Goal: Use online tool/utility

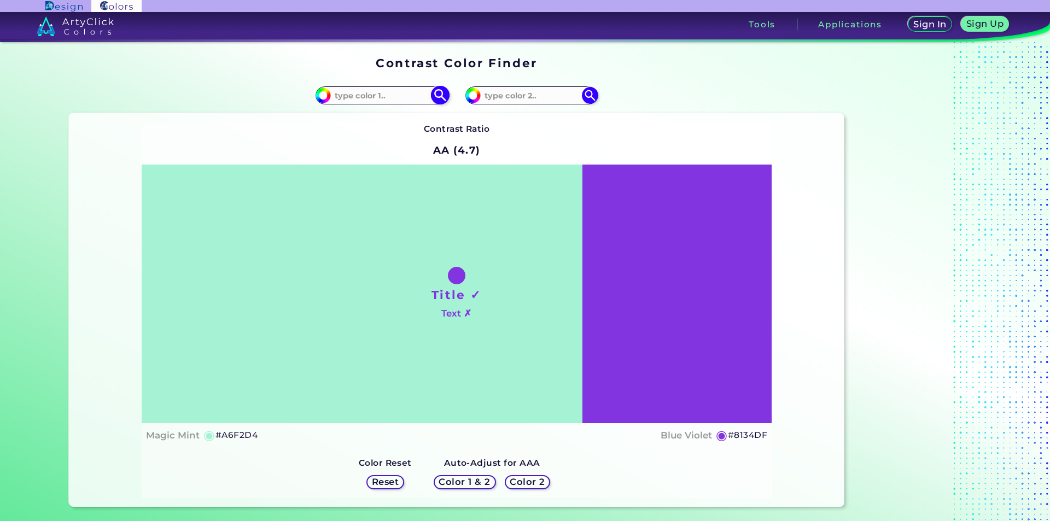
click at [375, 98] on input at bounding box center [382, 95] width 102 height 15
click at [400, 98] on input at bounding box center [382, 95] width 102 height 15
type input "F"
type input "D"
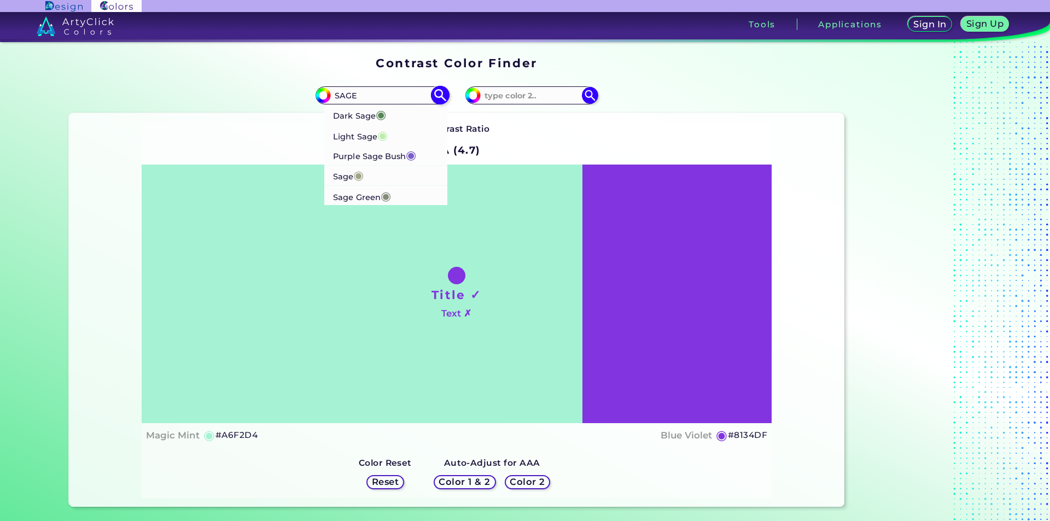
type input "SAGE"
click at [400, 117] on li "Dark Sage ◉" at bounding box center [386, 114] width 124 height 20
type input "#598556"
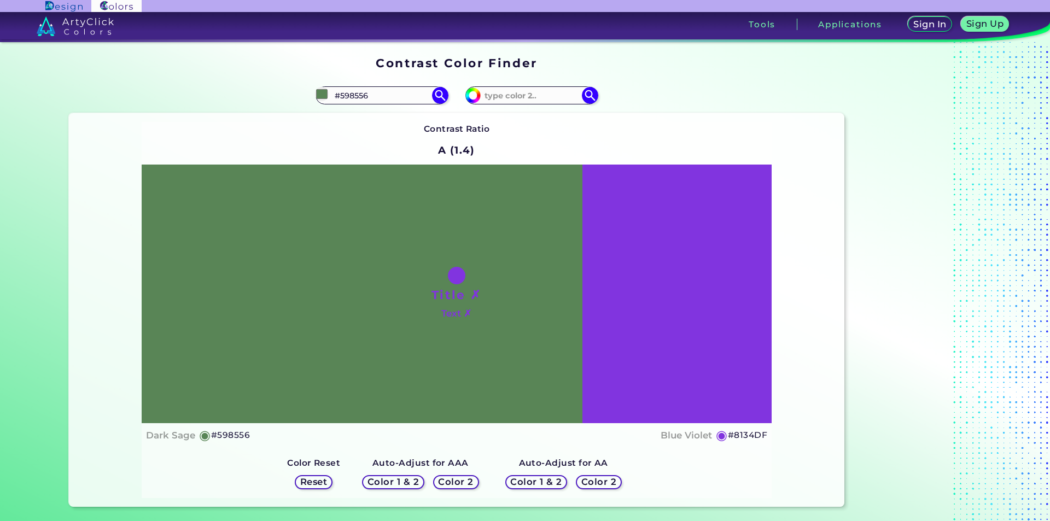
drag, startPoint x: 452, startPoint y: 276, endPoint x: 475, endPoint y: 252, distance: 32.9
click at [473, 255] on div "Title ✗ Text ✗" at bounding box center [457, 294] width 630 height 259
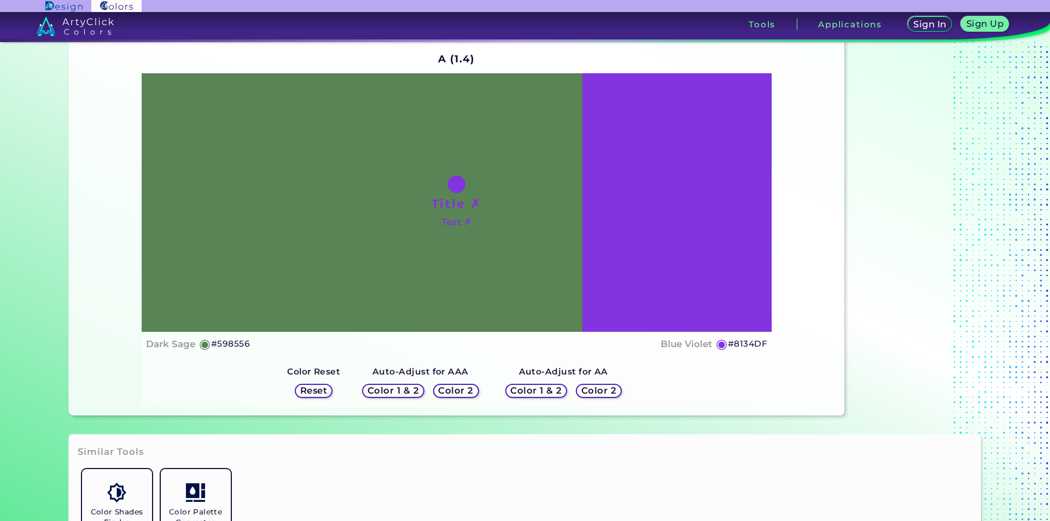
scroll to position [274, 0]
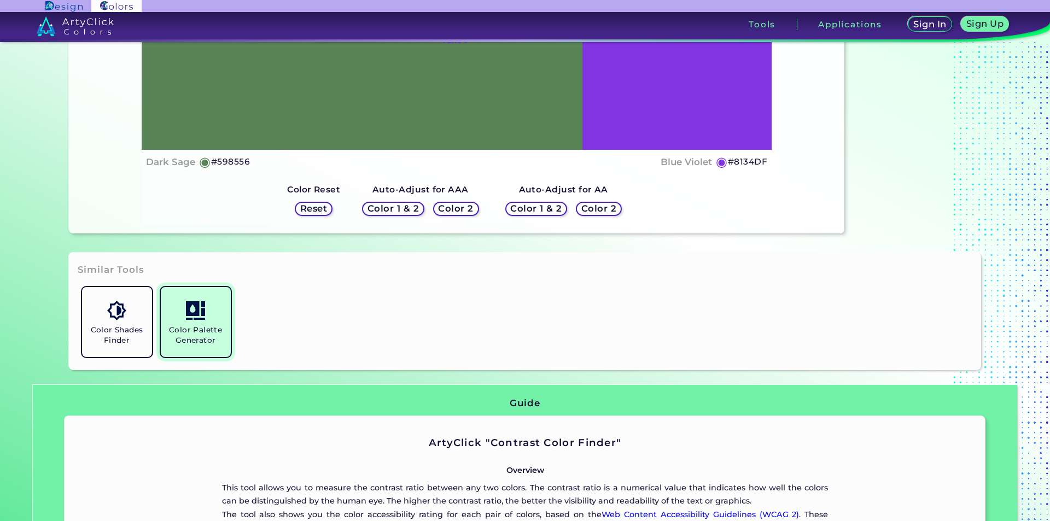
click at [217, 328] on h5 "Color Palette Generator" at bounding box center [195, 335] width 61 height 21
